Goal: Use online tool/utility: Utilize a website feature to perform a specific function

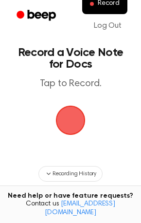
click at [74, 119] on span "button" at bounding box center [71, 121] width 30 height 30
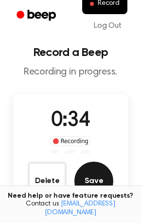
click at [108, 181] on button "Save" at bounding box center [94, 181] width 39 height 39
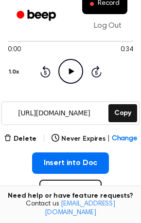
scroll to position [97, 0]
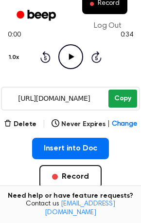
click at [115, 105] on button "Copy" at bounding box center [123, 99] width 29 height 18
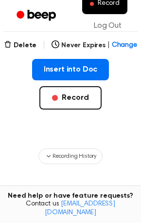
scroll to position [195, 0]
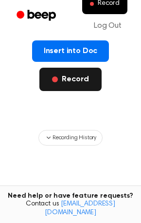
click at [75, 78] on button "Record" at bounding box center [70, 79] width 62 height 23
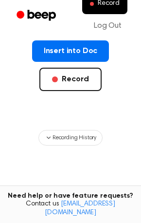
scroll to position [66, 0]
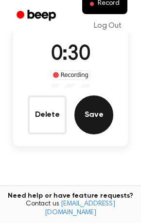
click at [100, 112] on button "Save" at bounding box center [94, 114] width 39 height 39
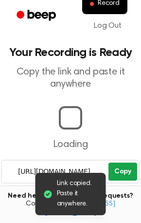
click at [121, 177] on button "Copy" at bounding box center [123, 172] width 29 height 18
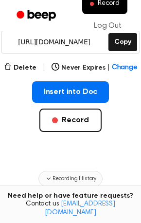
scroll to position [162, 0]
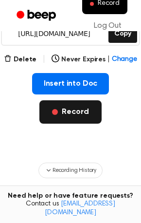
click at [69, 117] on button "Record" at bounding box center [70, 111] width 62 height 23
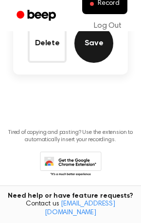
click at [103, 54] on button "Save" at bounding box center [94, 43] width 39 height 39
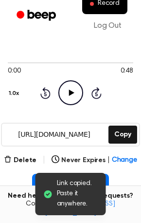
scroll to position [97, 0]
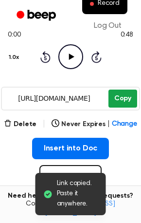
click at [125, 102] on button "Copy" at bounding box center [123, 99] width 29 height 18
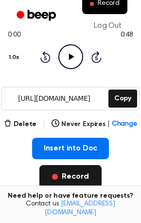
click at [54, 174] on button "Record" at bounding box center [70, 176] width 62 height 23
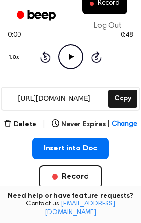
scroll to position [73, 0]
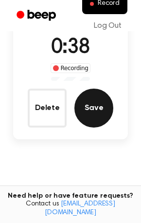
click at [93, 114] on button "Save" at bounding box center [94, 108] width 39 height 39
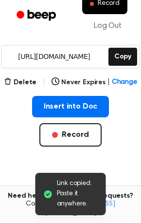
scroll to position [109, 0]
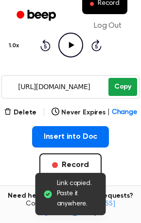
click at [122, 88] on button "Copy" at bounding box center [123, 87] width 29 height 18
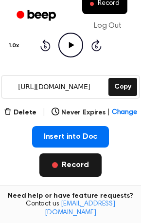
click at [67, 161] on button "Record" at bounding box center [70, 164] width 62 height 23
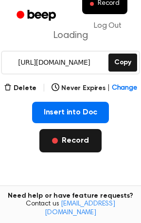
scroll to position [85, 0]
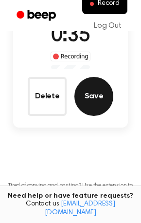
click at [94, 100] on button "Save" at bounding box center [94, 96] width 39 height 39
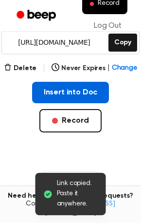
scroll to position [152, 0]
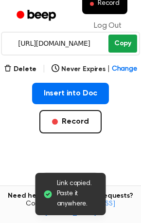
click at [118, 44] on button "Copy" at bounding box center [123, 44] width 29 height 18
click at [115, 48] on button "Copy" at bounding box center [123, 44] width 29 height 18
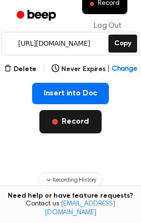
click at [75, 128] on button "Record" at bounding box center [70, 121] width 62 height 23
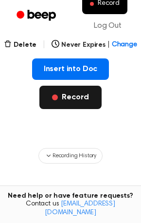
scroll to position [128, 0]
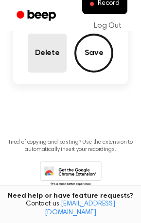
click at [48, 58] on button "Delete" at bounding box center [47, 53] width 39 height 39
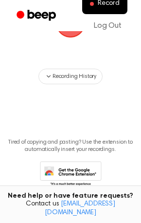
click at [69, 34] on span "button" at bounding box center [70, 22] width 27 height 27
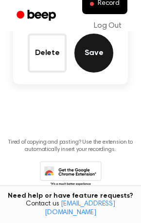
click at [86, 64] on button "Save" at bounding box center [94, 53] width 39 height 39
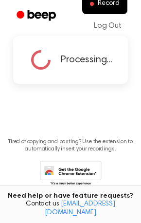
scroll to position [60, 0]
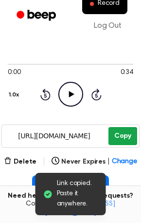
click at [125, 136] on button "Copy" at bounding box center [123, 136] width 29 height 18
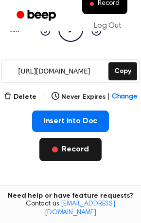
click at [78, 154] on button "Record" at bounding box center [70, 149] width 62 height 23
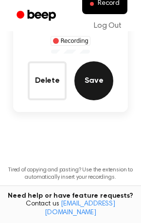
click at [88, 94] on button "Save" at bounding box center [94, 80] width 39 height 39
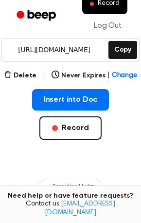
scroll to position [120, 0]
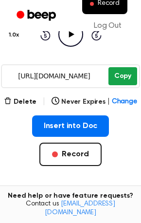
click at [120, 76] on button "Copy" at bounding box center [123, 76] width 29 height 18
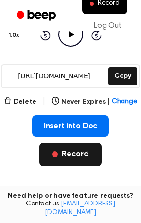
click at [67, 158] on button "Record" at bounding box center [70, 154] width 62 height 23
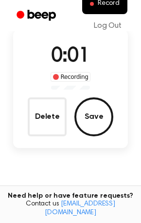
scroll to position [63, 0]
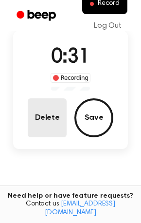
click at [45, 120] on button "Delete" at bounding box center [47, 117] width 39 height 39
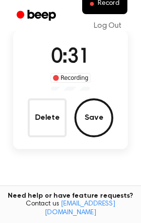
scroll to position [33, 0]
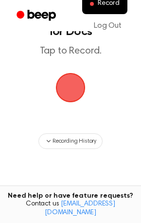
click at [74, 90] on span "button" at bounding box center [70, 87] width 27 height 27
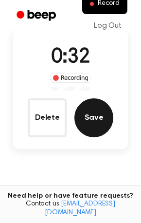
click at [97, 113] on button "Save" at bounding box center [94, 117] width 39 height 39
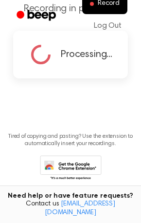
scroll to position [0, 0]
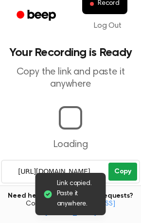
click at [123, 172] on main "Link copied. Paste it anywhere. Your Recording is Ready Copy the link and paste…" at bounding box center [70, 223] width 141 height 447
